Goal: Find contact information: Obtain details needed to contact an individual or organization

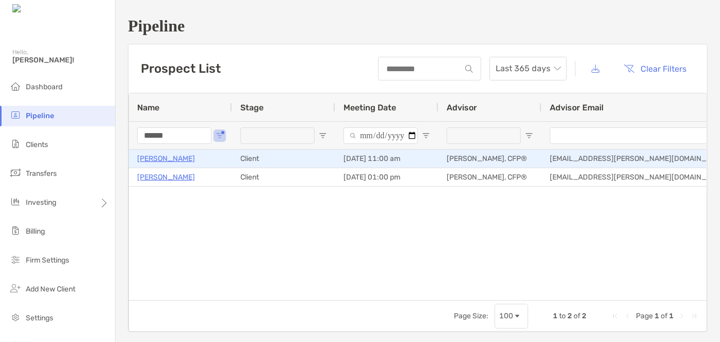
click at [143, 160] on p "[PERSON_NAME]" at bounding box center [166, 158] width 58 height 13
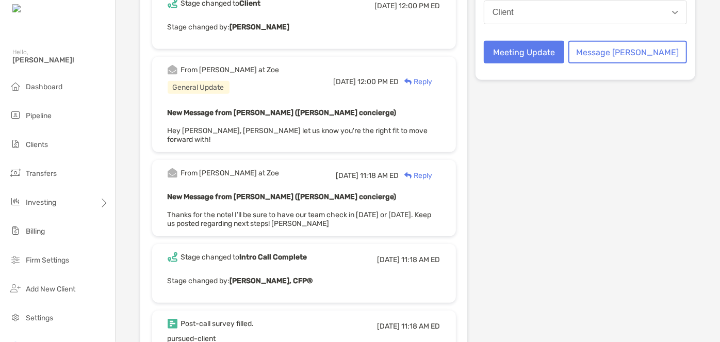
scroll to position [516, 0]
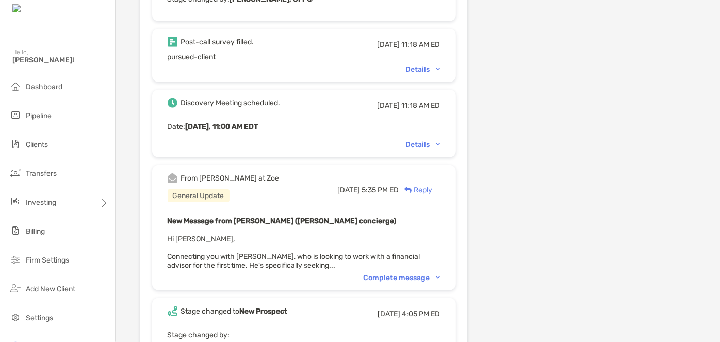
click at [440, 65] on div "Details" at bounding box center [423, 69] width 35 height 9
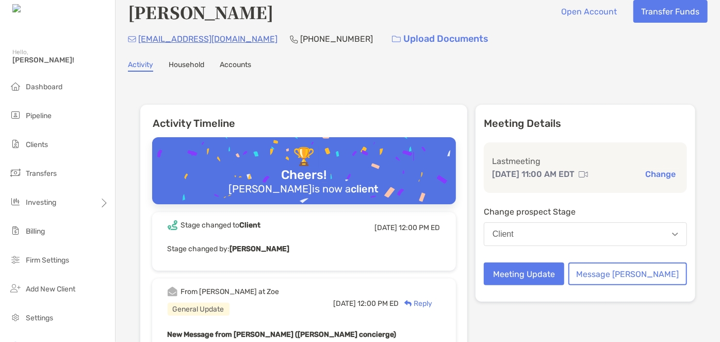
scroll to position [0, 0]
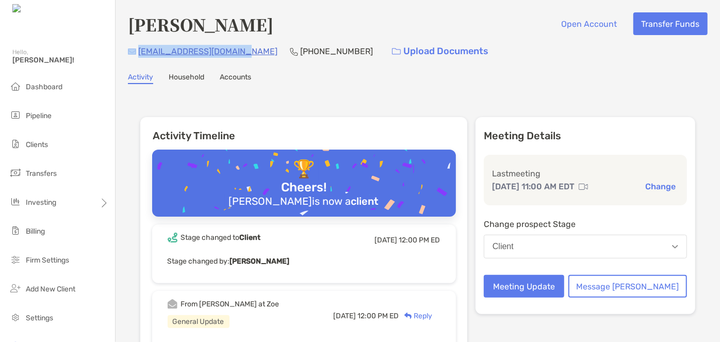
drag, startPoint x: 237, startPoint y: 55, endPoint x: 136, endPoint y: 52, distance: 100.6
click at [136, 52] on div "sellersdustin@yahoo.com (337) 526-2585 Upload Documents" at bounding box center [418, 51] width 580 height 22
copy div "sellersdustin@yahoo.com"
